Goal: Task Accomplishment & Management: Manage account settings

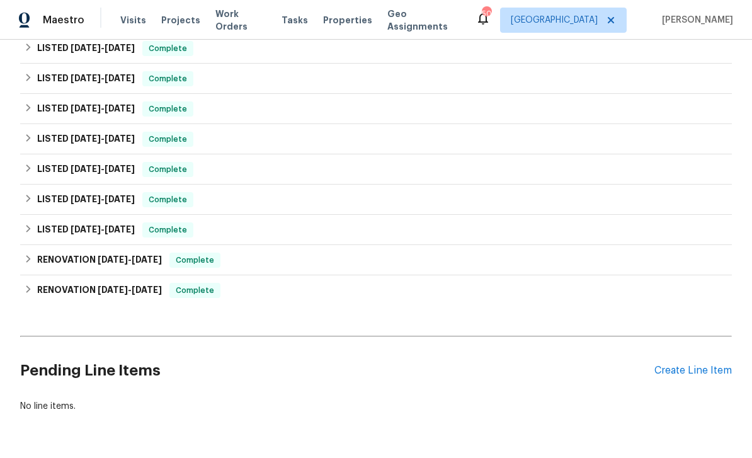
scroll to position [225, 0]
click at [684, 376] on div "Create Line Item" at bounding box center [694, 372] width 78 height 12
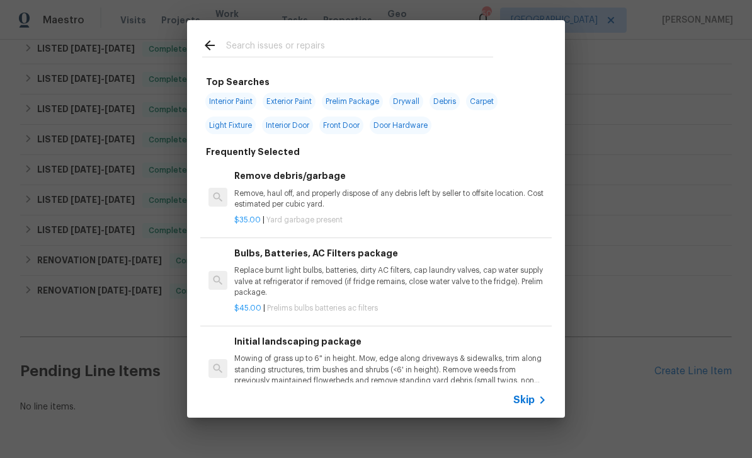
click at [530, 400] on span "Skip" at bounding box center [524, 400] width 21 height 13
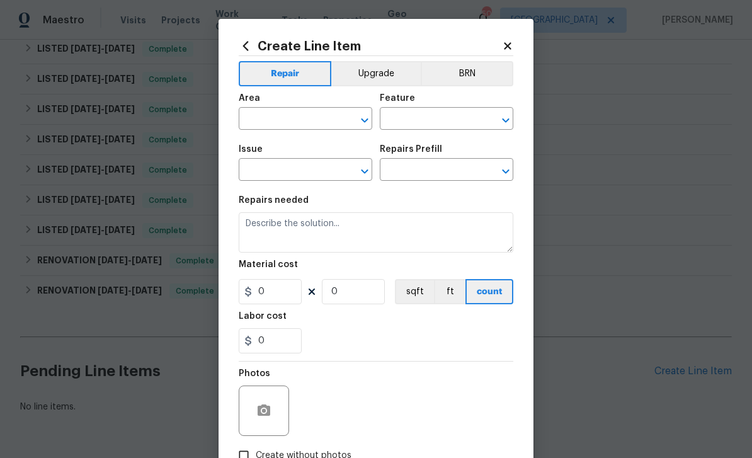
click at [314, 121] on input "text" at bounding box center [288, 120] width 98 height 20
click at [321, 171] on li "Interior Overall" at bounding box center [306, 169] width 134 height 21
type input "Interior Overall"
click at [457, 122] on input "text" at bounding box center [429, 120] width 98 height 20
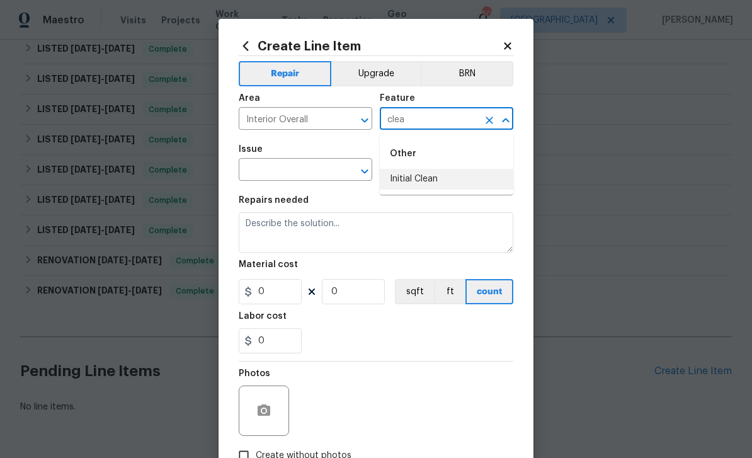
click at [447, 176] on li "Initial Clean" at bounding box center [447, 179] width 134 height 21
type input "Initial Clean"
click at [317, 178] on input "text" at bounding box center [288, 171] width 98 height 20
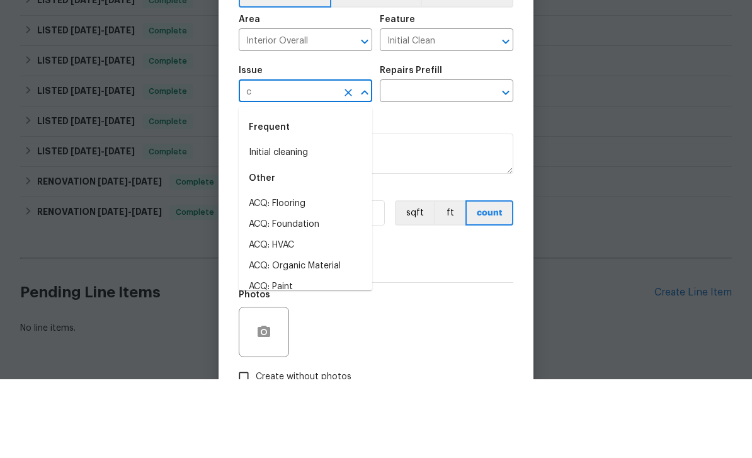
click at [313, 221] on li "Initial cleaning" at bounding box center [306, 231] width 134 height 21
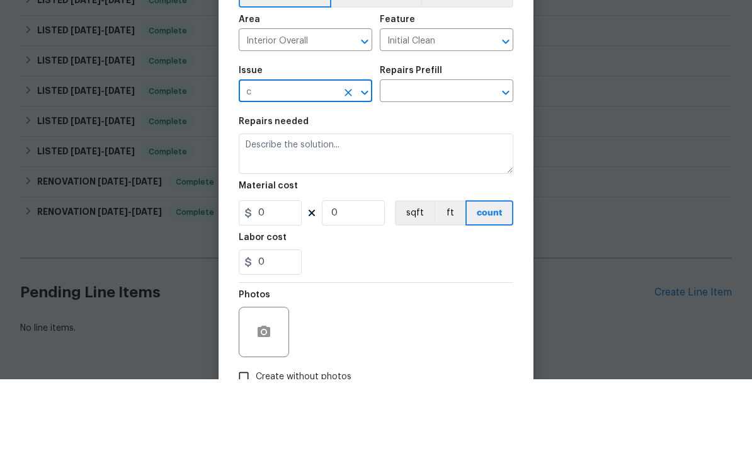
type input "Initial cleaning"
click at [425, 161] on input "text" at bounding box center [429, 171] width 98 height 20
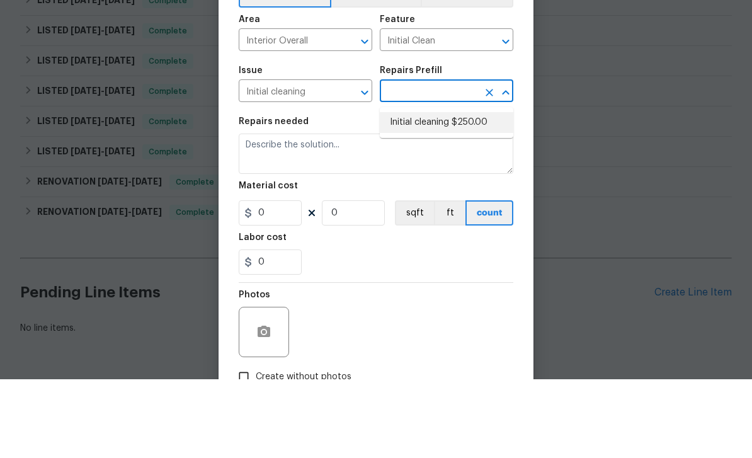
click at [447, 191] on li "Initial cleaning $250.00" at bounding box center [447, 201] width 134 height 21
type input "Initial cleaning $250.00"
type input "Home Readiness Packages"
type textarea "1. Wipe down exterior doors and trim. 2. Clean out all exterior light fixtures …"
type input "1"
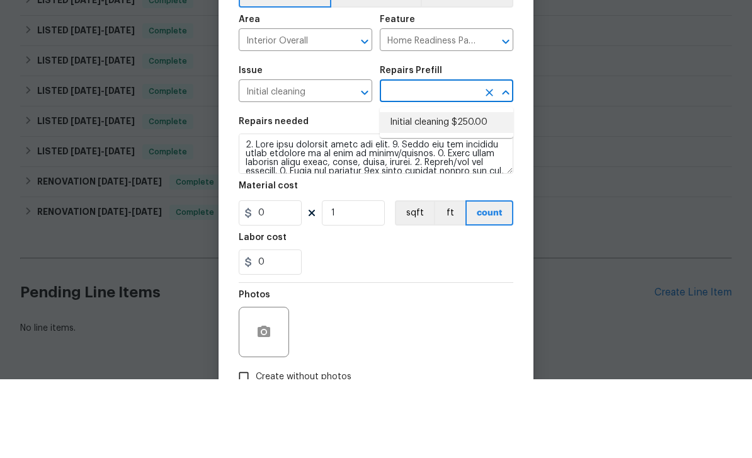
type input "Initial cleaning $250.00"
type input "250"
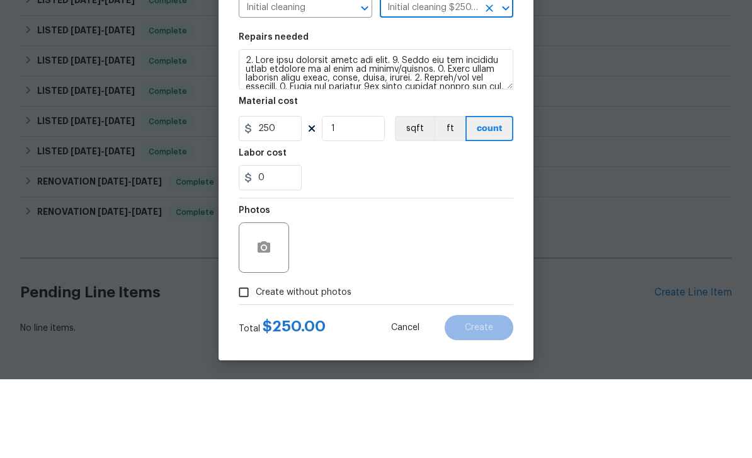
scroll to position [40, 0]
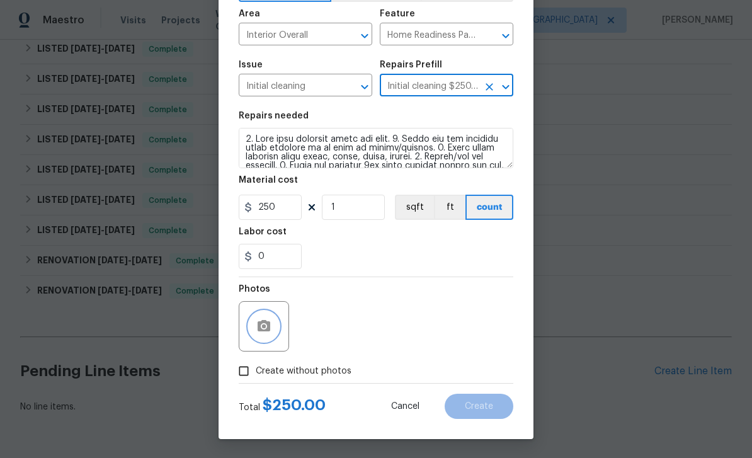
click at [268, 320] on icon "button" at bounding box center [263, 326] width 15 height 15
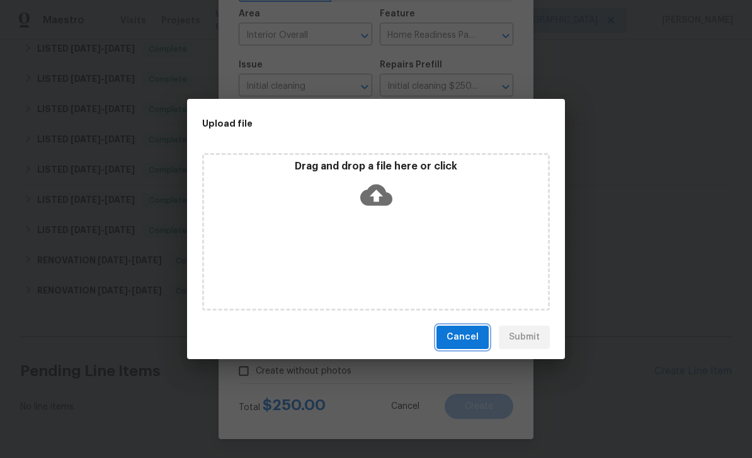
click at [463, 335] on span "Cancel" at bounding box center [463, 338] width 32 height 16
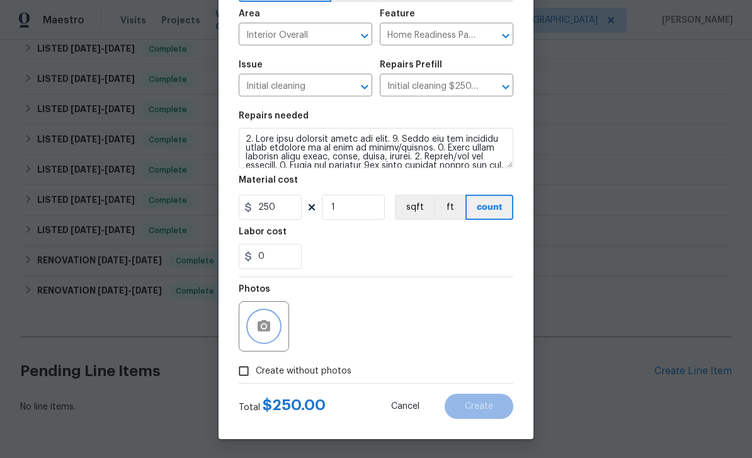
click at [268, 330] on icon "button" at bounding box center [264, 325] width 13 height 11
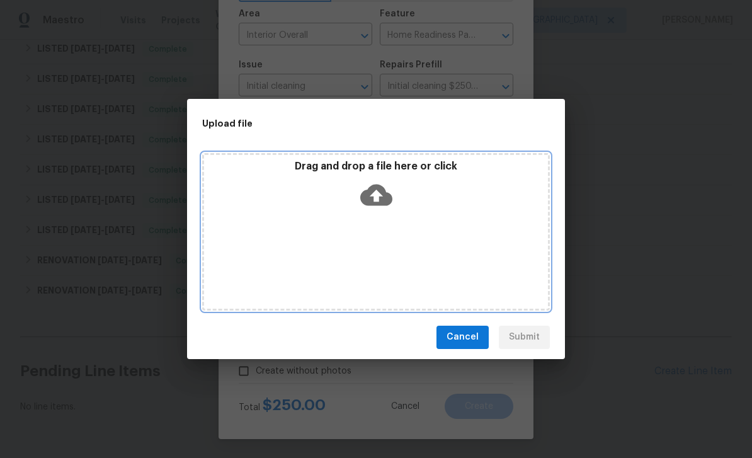
click at [383, 194] on icon at bounding box center [376, 194] width 32 height 21
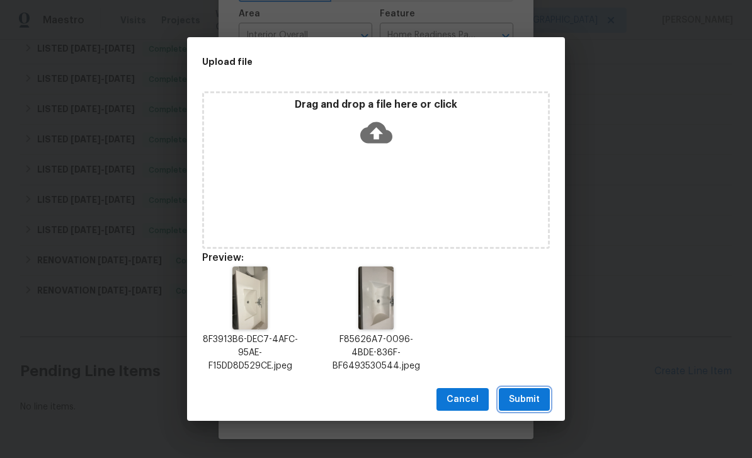
click at [542, 398] on button "Submit" at bounding box center [524, 399] width 51 height 23
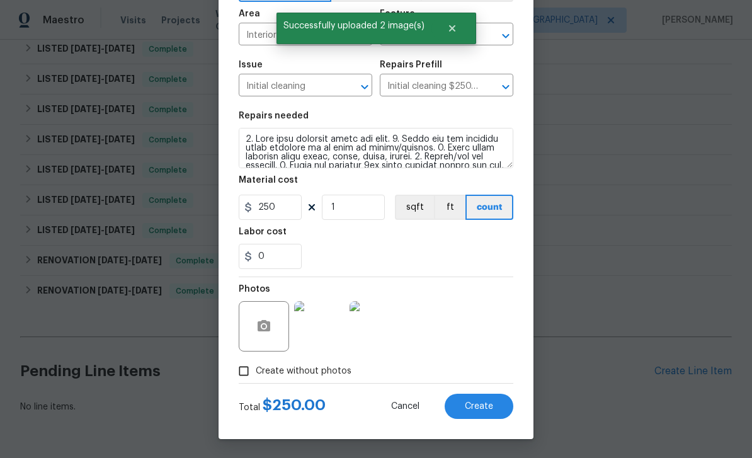
click at [509, 413] on button "Create" at bounding box center [479, 406] width 69 height 25
type input "0"
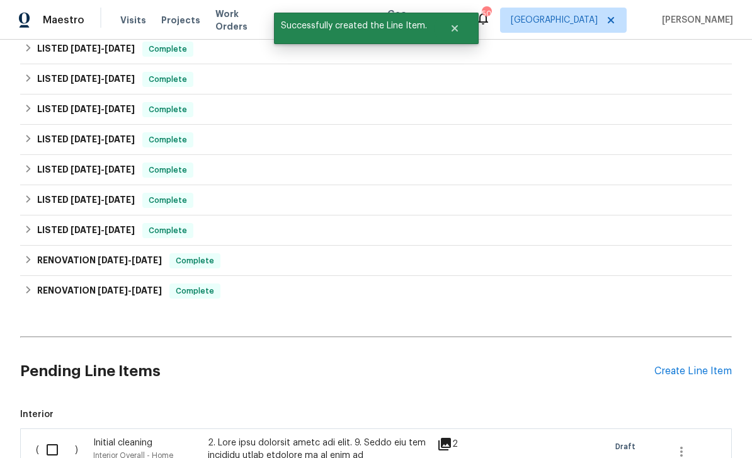
click at [67, 437] on input "checkbox" at bounding box center [57, 450] width 36 height 26
checkbox input "true"
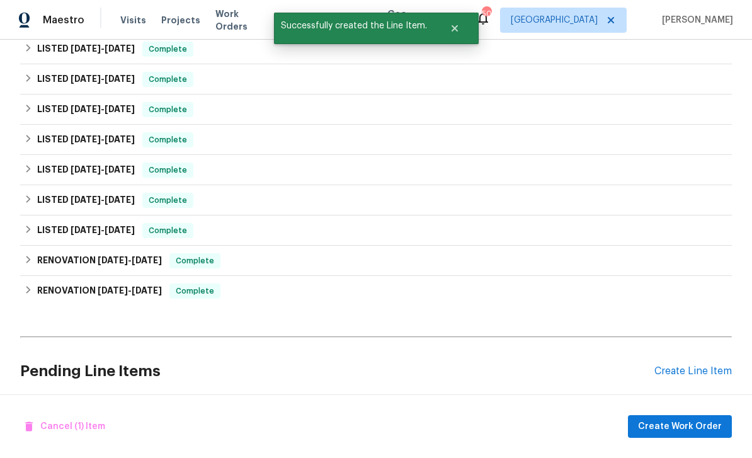
scroll to position [284, 0]
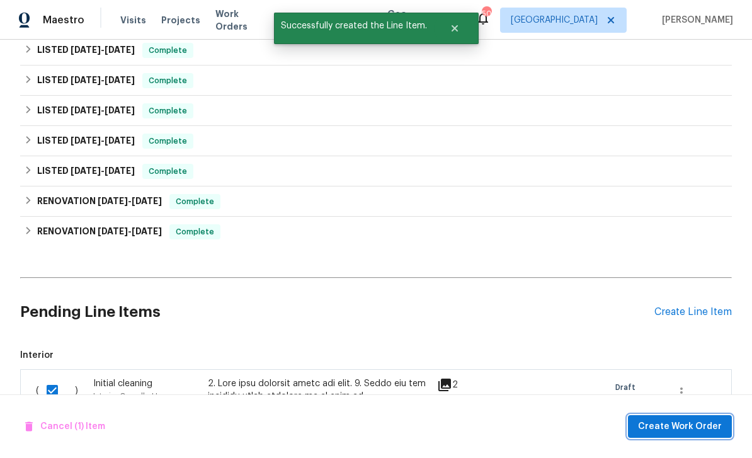
click at [691, 425] on span "Create Work Order" at bounding box center [680, 427] width 84 height 16
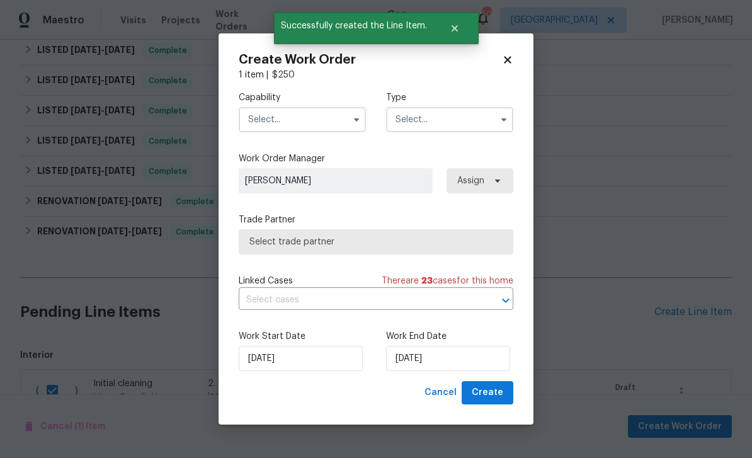
click at [493, 124] on input "text" at bounding box center [449, 119] width 127 height 25
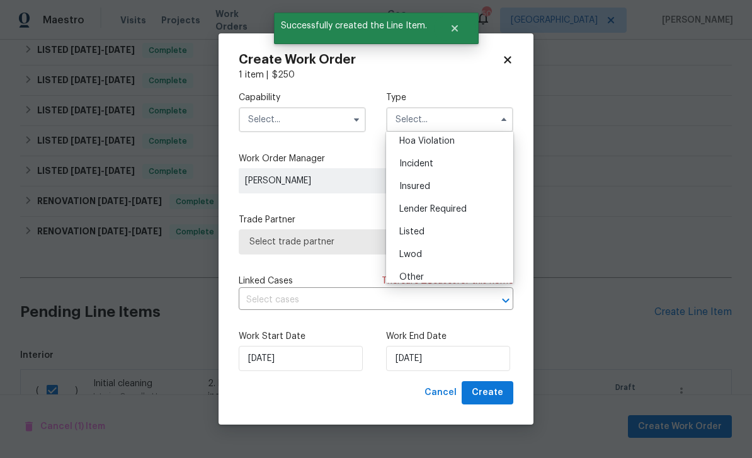
scroll to position [28, 0]
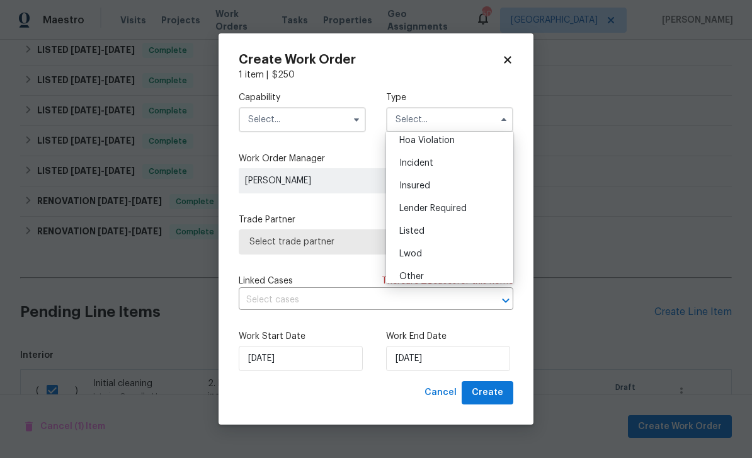
click at [468, 231] on div "Listed" at bounding box center [449, 231] width 121 height 23
type input "Listed"
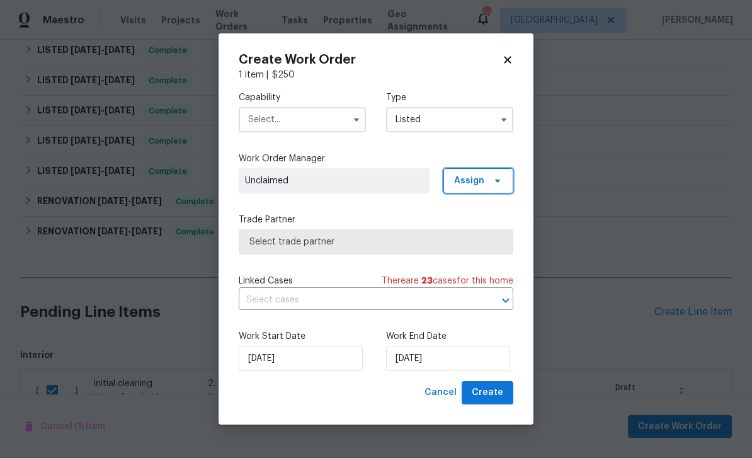
click at [500, 185] on icon at bounding box center [498, 181] width 10 height 10
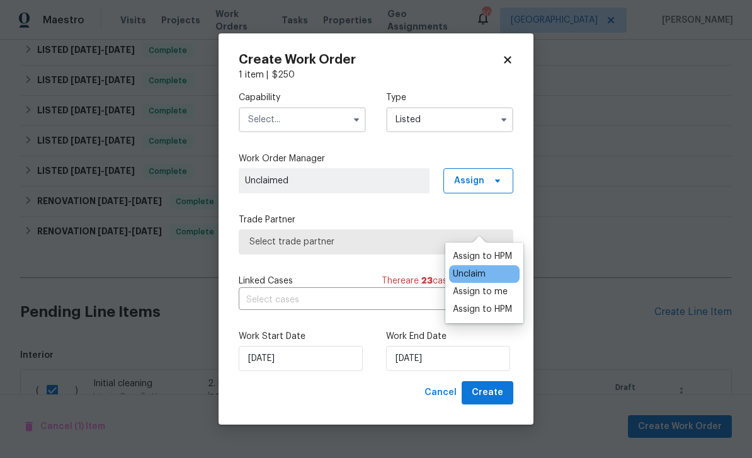
click at [495, 250] on div "Assign to HPM" at bounding box center [482, 256] width 59 height 13
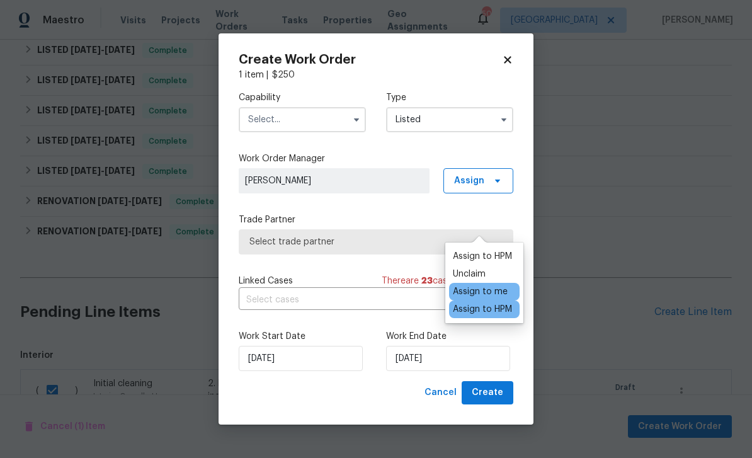
click at [354, 121] on icon "button" at bounding box center [357, 120] width 10 height 10
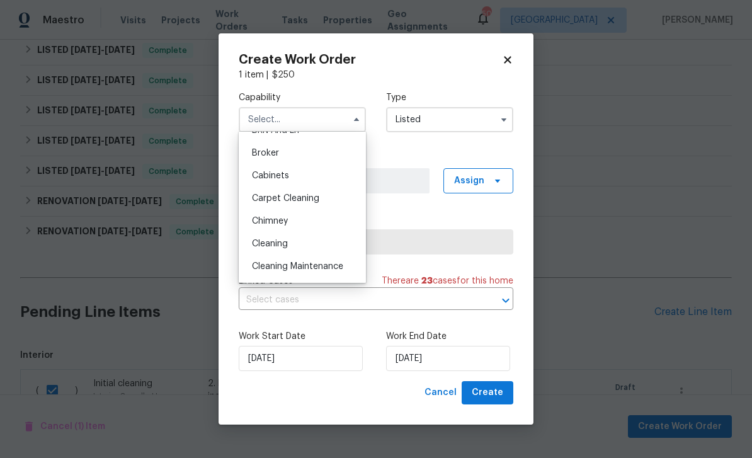
scroll to position [105, 0]
click at [327, 224] on div "Cleaning" at bounding box center [302, 222] width 121 height 23
type input "Cleaning"
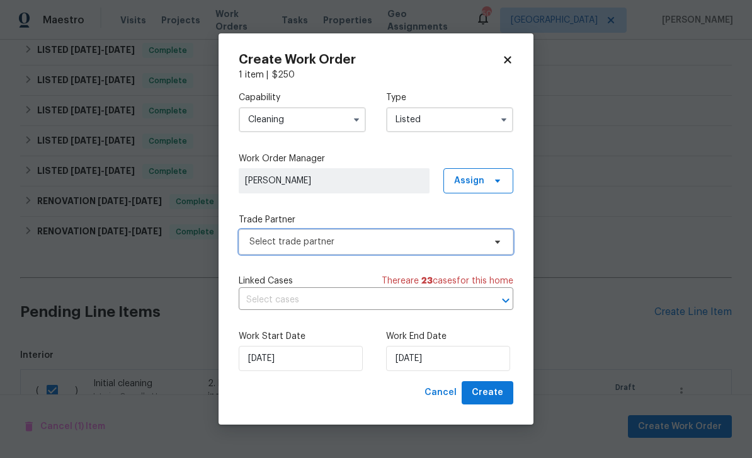
click at [501, 238] on icon at bounding box center [498, 242] width 10 height 10
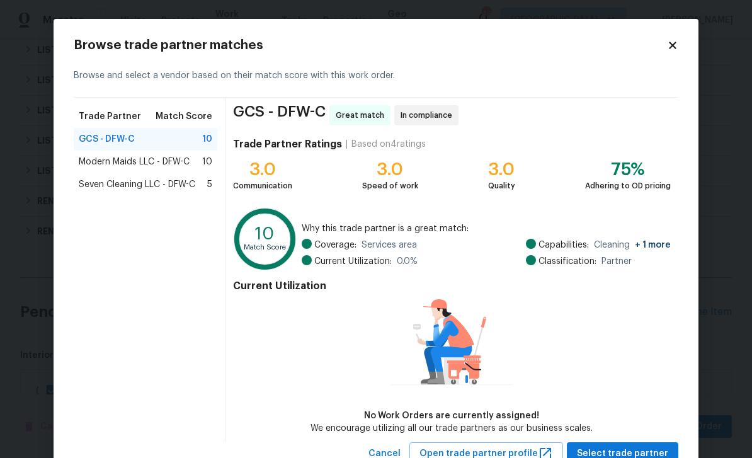
click at [185, 158] on span "Modern Maids LLC - DFW-C" at bounding box center [134, 162] width 111 height 13
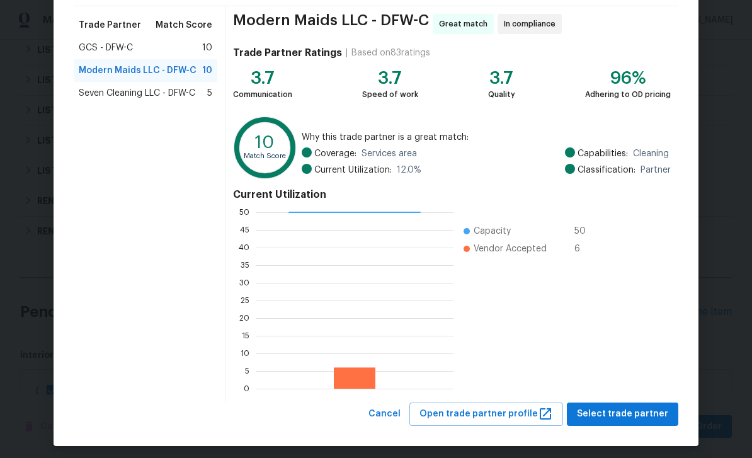
scroll to position [91, 0]
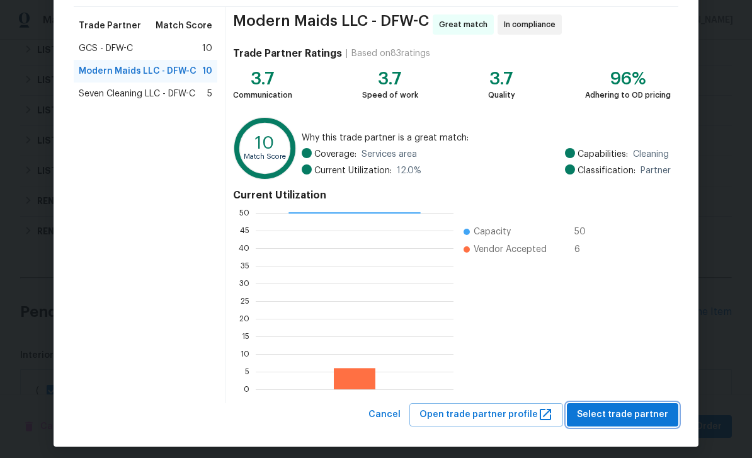
click at [638, 414] on span "Select trade partner" at bounding box center [622, 415] width 91 height 16
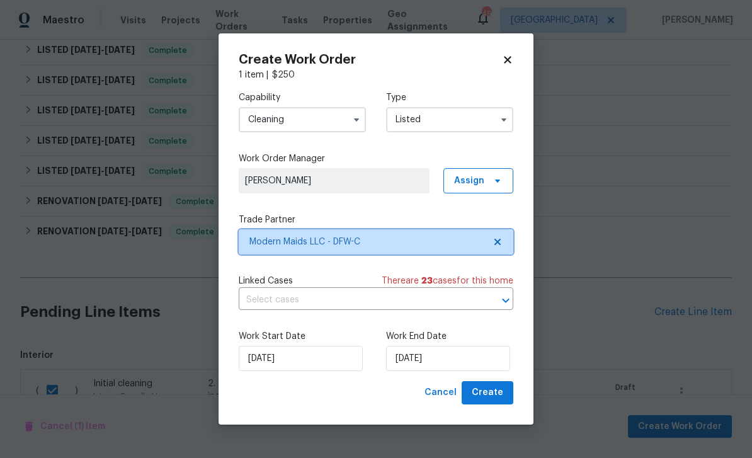
scroll to position [0, 0]
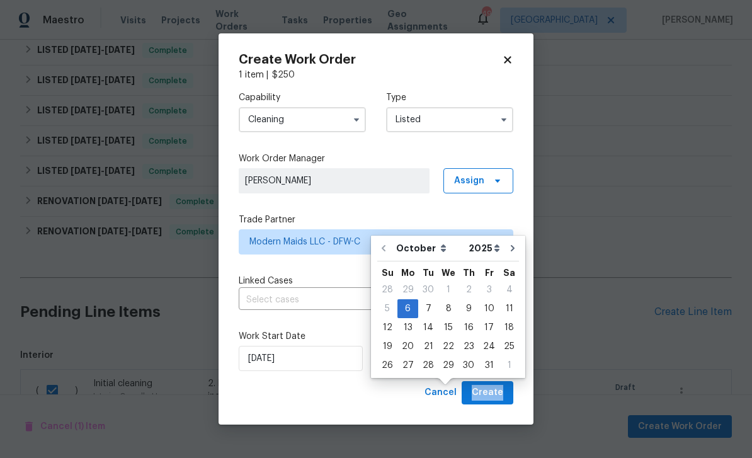
click at [405, 386] on div "Cancel Create" at bounding box center [376, 392] width 275 height 23
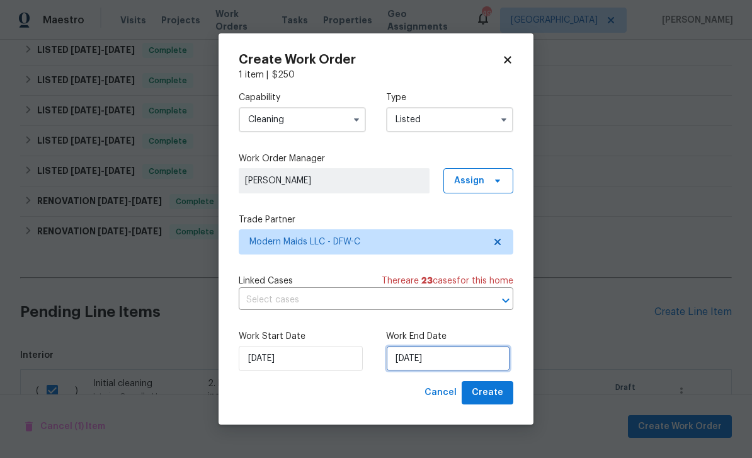
click at [449, 360] on input "[DATE]" at bounding box center [448, 358] width 124 height 25
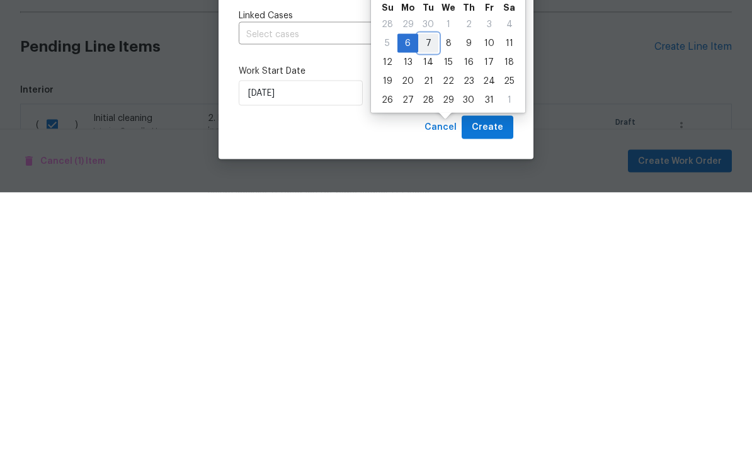
click at [422, 300] on div "7" at bounding box center [428, 309] width 20 height 18
type input "[DATE]"
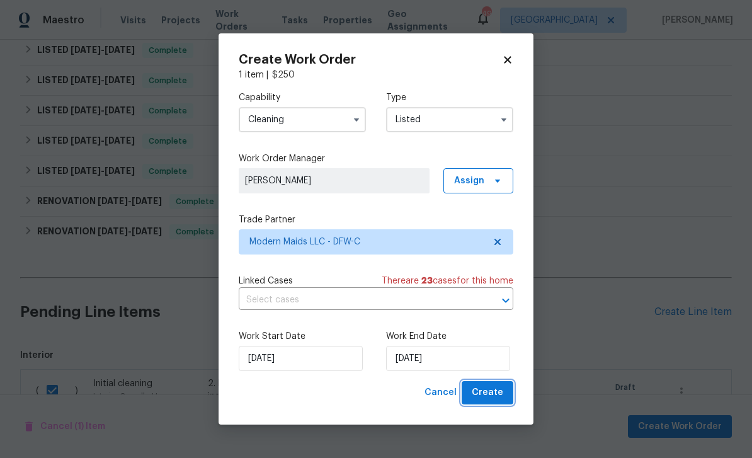
click at [496, 392] on span "Create" at bounding box center [488, 393] width 32 height 16
checkbox input "false"
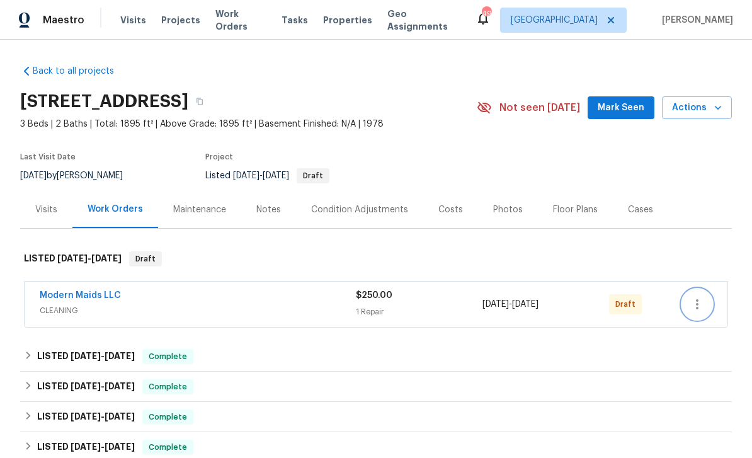
click at [697, 314] on button "button" at bounding box center [698, 304] width 30 height 30
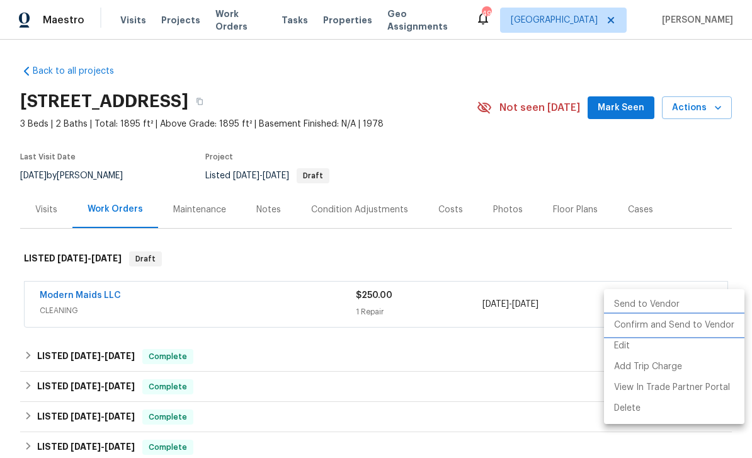
click at [684, 331] on li "Confirm and Send to Vendor" at bounding box center [674, 325] width 141 height 21
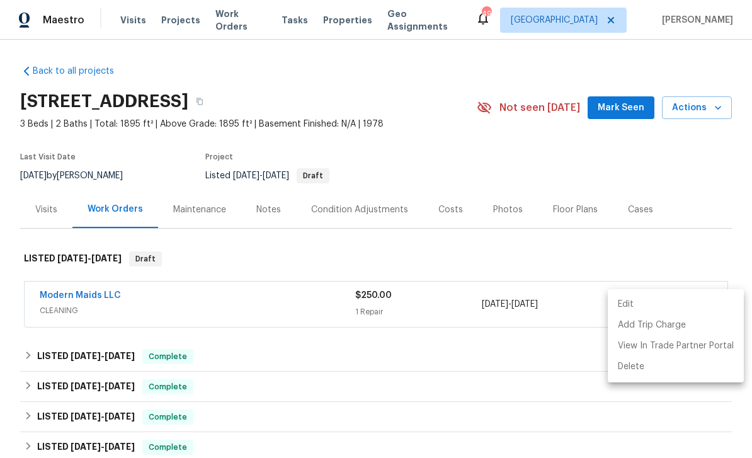
click at [281, 215] on div at bounding box center [376, 229] width 752 height 458
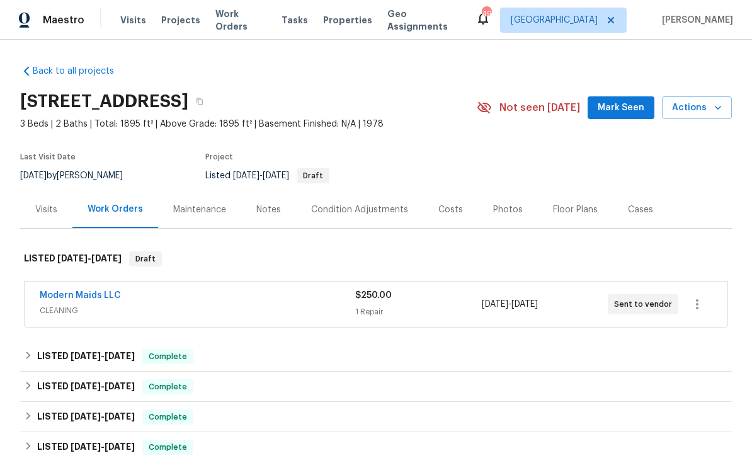
click at [274, 209] on div "Notes" at bounding box center [268, 210] width 25 height 13
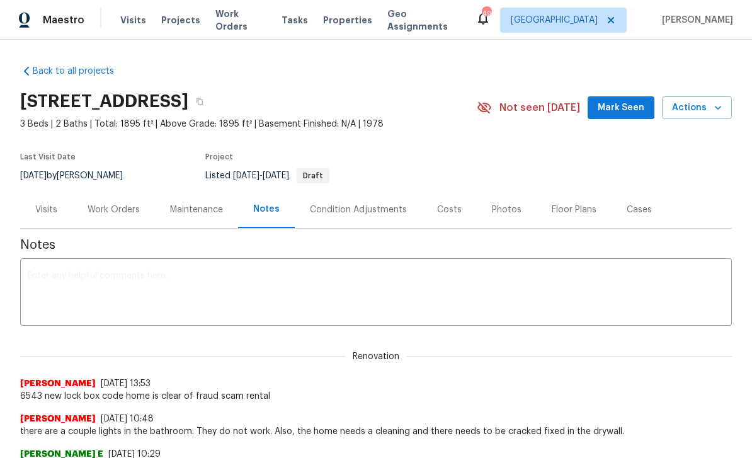
click at [292, 276] on textarea at bounding box center [376, 294] width 697 height 44
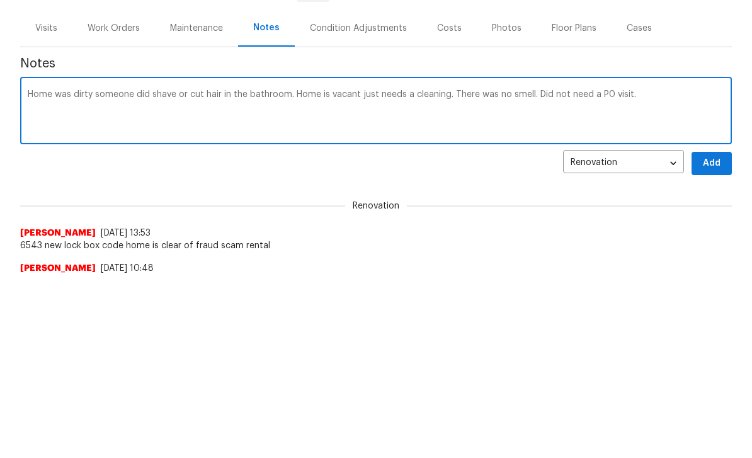
type textarea "Home was dirty someone did shave or cut hair in the bathroom. Home is vacant ju…"
click at [712, 337] on span "Add" at bounding box center [712, 345] width 20 height 16
